Goal: Transaction & Acquisition: Purchase product/service

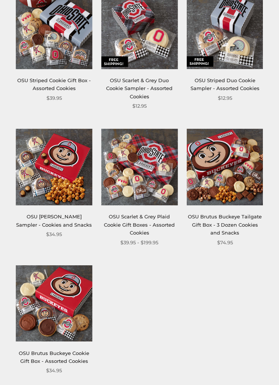
scroll to position [291, 0]
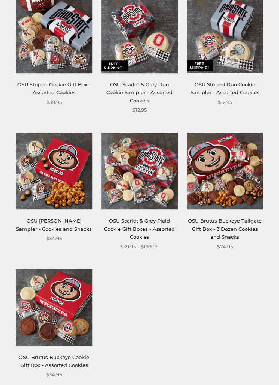
click at [40, 159] on img at bounding box center [54, 172] width 77 height 77
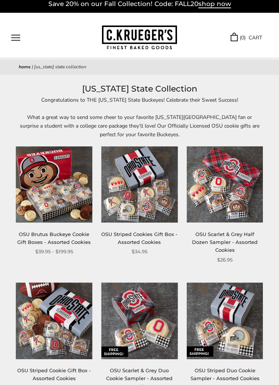
scroll to position [0, 0]
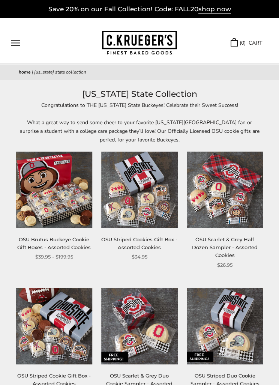
click at [18, 44] on button "Open navigation" at bounding box center [15, 43] width 9 height 6
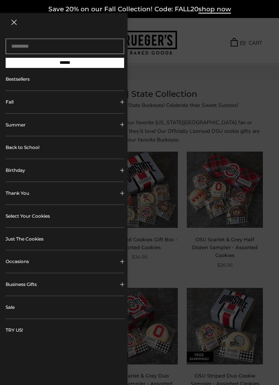
click at [26, 217] on link "Select Your Cookies" at bounding box center [65, 216] width 119 height 23
click at [23, 149] on link "Back to School" at bounding box center [65, 147] width 119 height 23
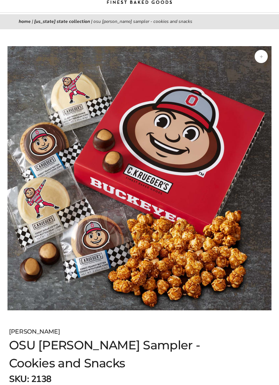
scroll to position [40, 0]
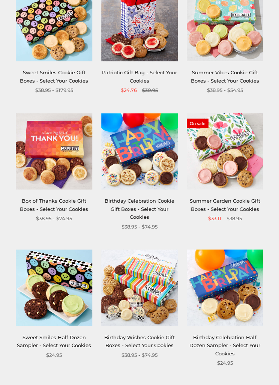
scroll to position [157, 0]
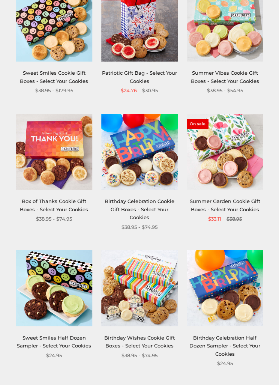
click at [44, 167] on img at bounding box center [54, 152] width 77 height 77
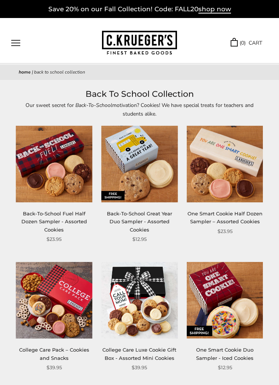
click at [118, 45] on img at bounding box center [139, 43] width 75 height 24
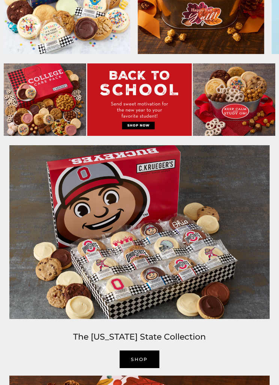
scroll to position [257, 0]
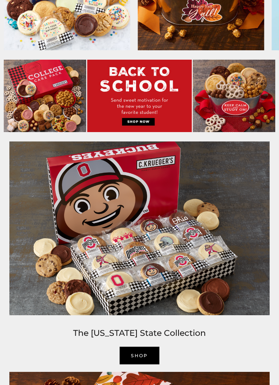
click at [218, 271] on img at bounding box center [140, 228] width 268 height 181
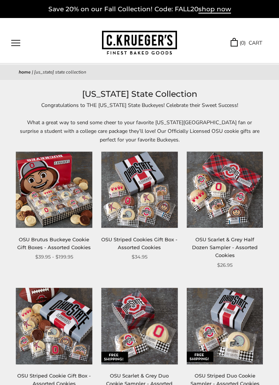
click at [41, 196] on img at bounding box center [54, 190] width 77 height 77
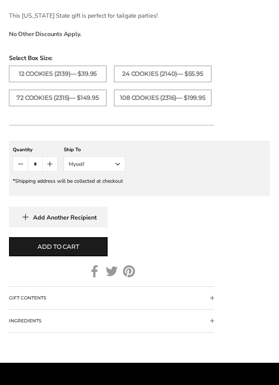
scroll to position [607, 0]
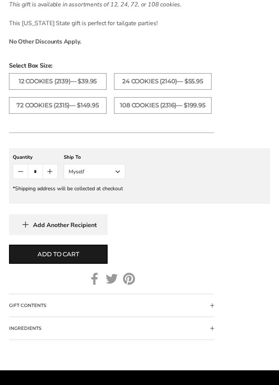
click at [211, 317] on button "GIFT CONTENTS" at bounding box center [111, 306] width 205 height 23
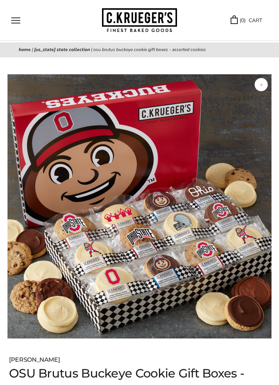
scroll to position [0, 0]
